Goal: Check status: Check status

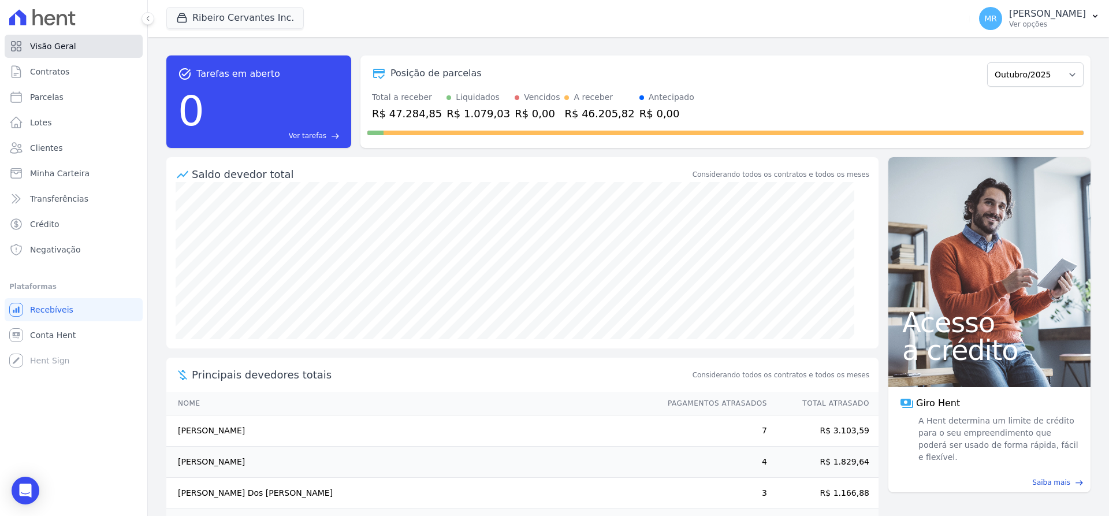
click at [51, 50] on span "Visão Geral" at bounding box center [53, 46] width 46 height 12
click at [57, 79] on link "Contratos" at bounding box center [74, 71] width 138 height 23
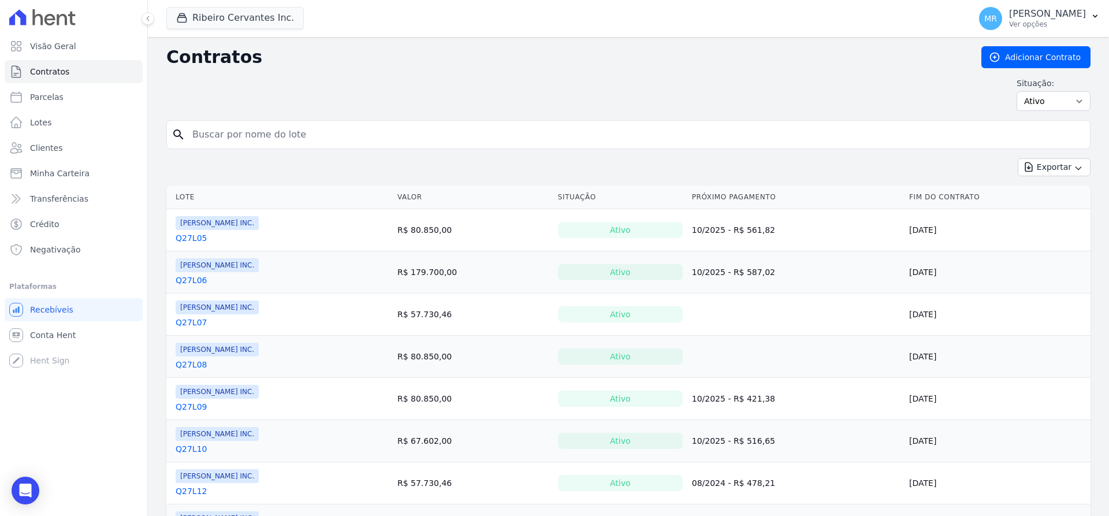
click at [270, 132] on input "search" at bounding box center [635, 134] width 900 height 23
type input "q27l13"
click at [332, 92] on div "Situação: Ativo Todos Pausado Distratado Rascunho Expirado Encerrado" at bounding box center [628, 94] width 924 height 34
click at [722, 134] on input "q27l13" at bounding box center [635, 134] width 900 height 23
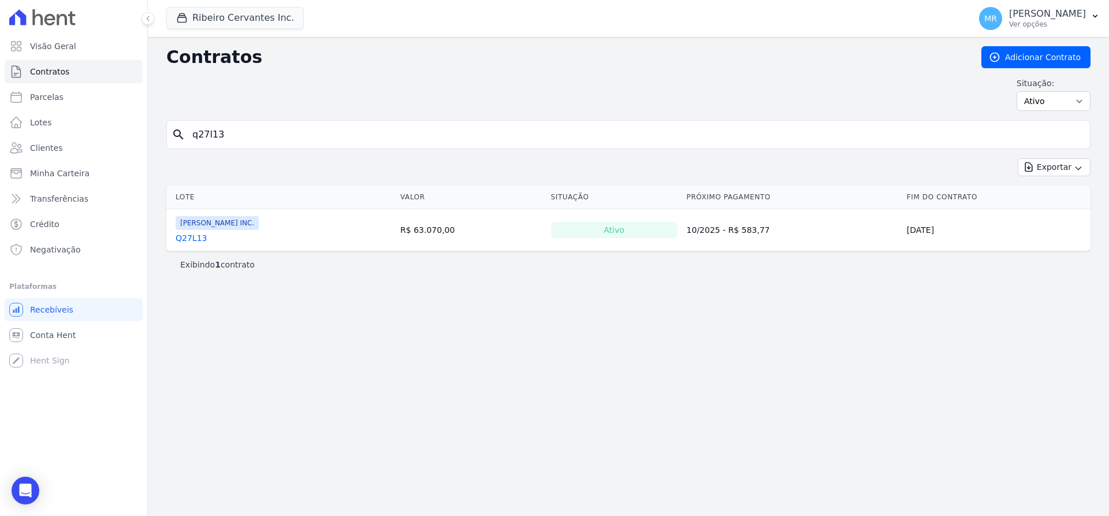
click at [192, 244] on td "[PERSON_NAME] INC. Q27L13" at bounding box center [280, 230] width 229 height 42
click at [192, 240] on link "Q27L13" at bounding box center [191, 238] width 31 height 12
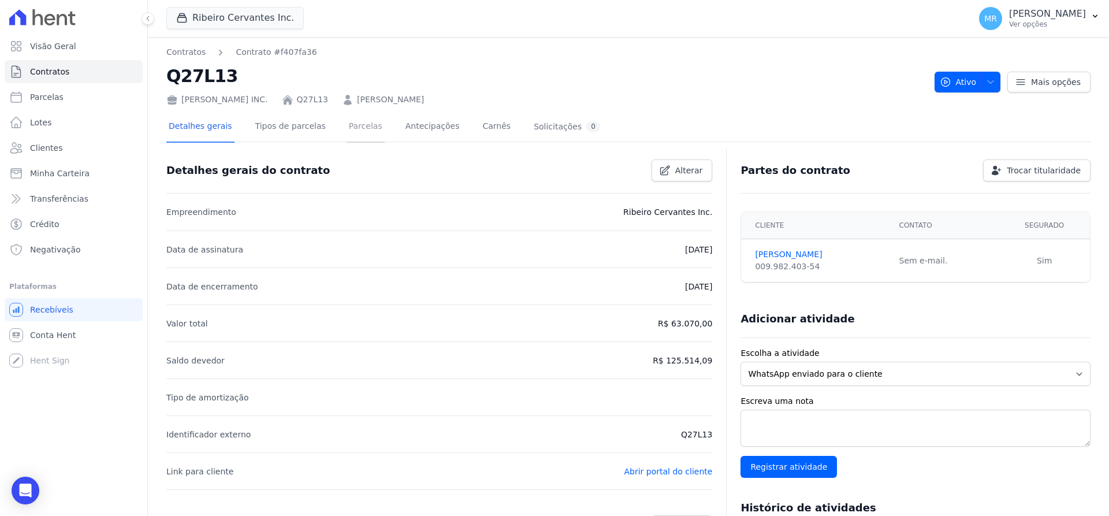
click at [360, 131] on link "Parcelas" at bounding box center [366, 127] width 38 height 31
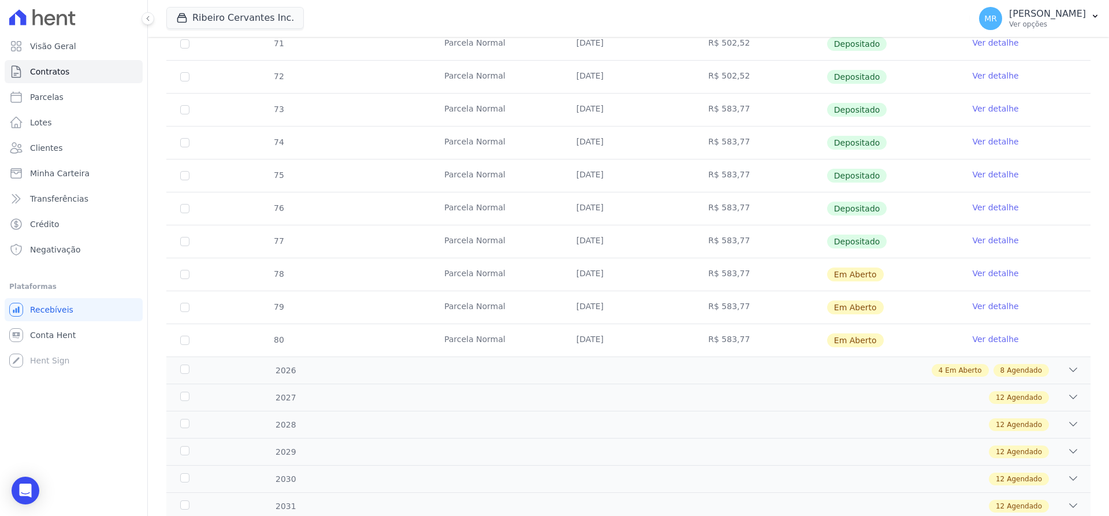
scroll to position [364, 0]
